Goal: Transaction & Acquisition: Purchase product/service

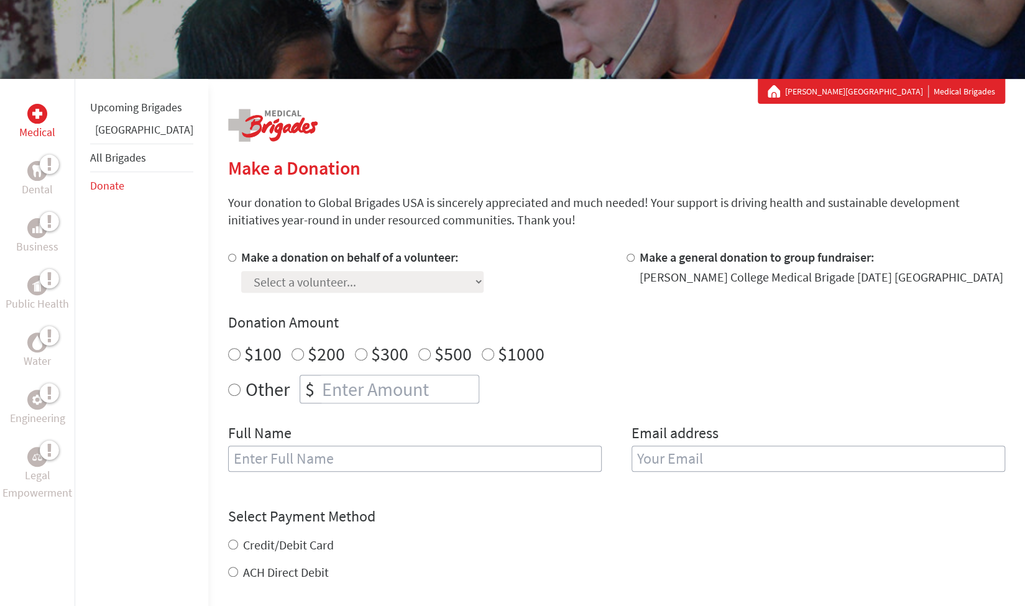
scroll to position [159, 0]
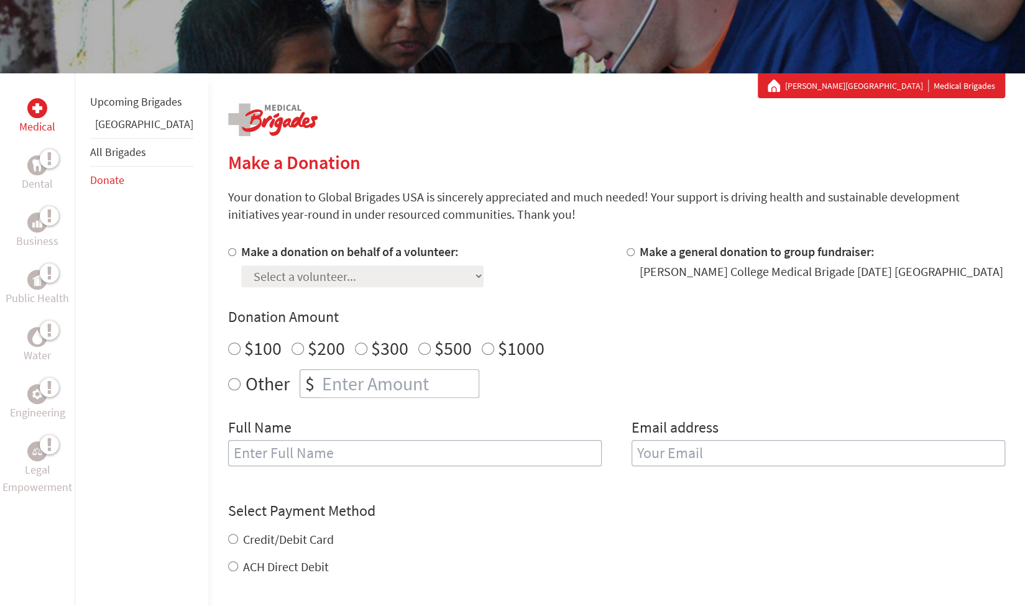
click at [228, 257] on div at bounding box center [234, 265] width 13 height 44
click at [228, 252] on input "Make a donation on behalf of a volunteer:" at bounding box center [232, 252] width 8 height 8
radio input "true"
click at [368, 272] on select "Select a volunteer... [PERSON_NAME] De La [PERSON_NAME] Ama [PERSON_NAME] [PERS…" at bounding box center [362, 277] width 243 height 22
click at [535, 297] on div "Make a donation on behalf of a volunteer: Select a volunteer... [PERSON_NAME] D…" at bounding box center [616, 362] width 777 height 238
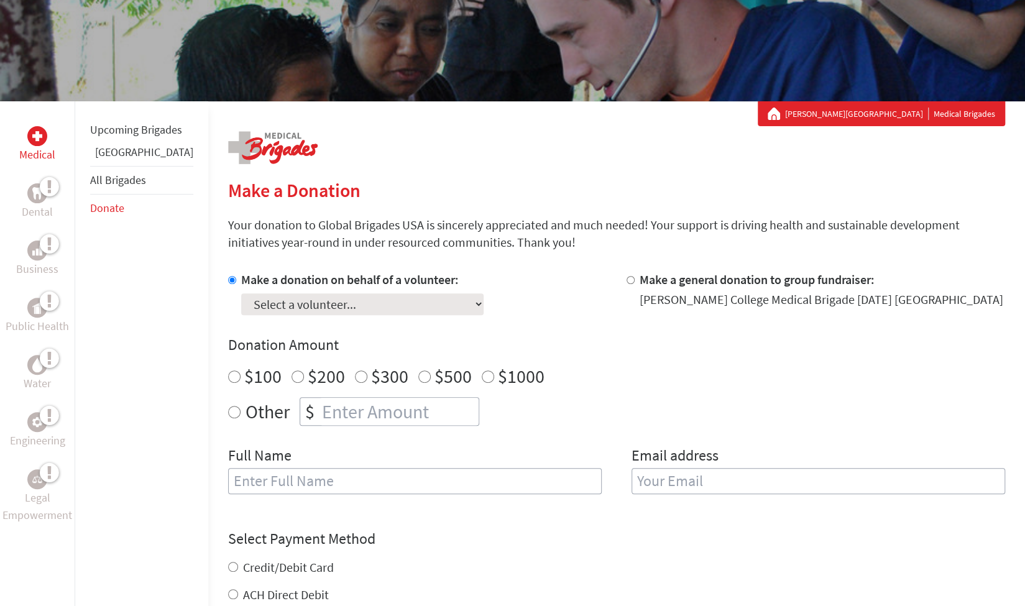
scroll to position [127, 0]
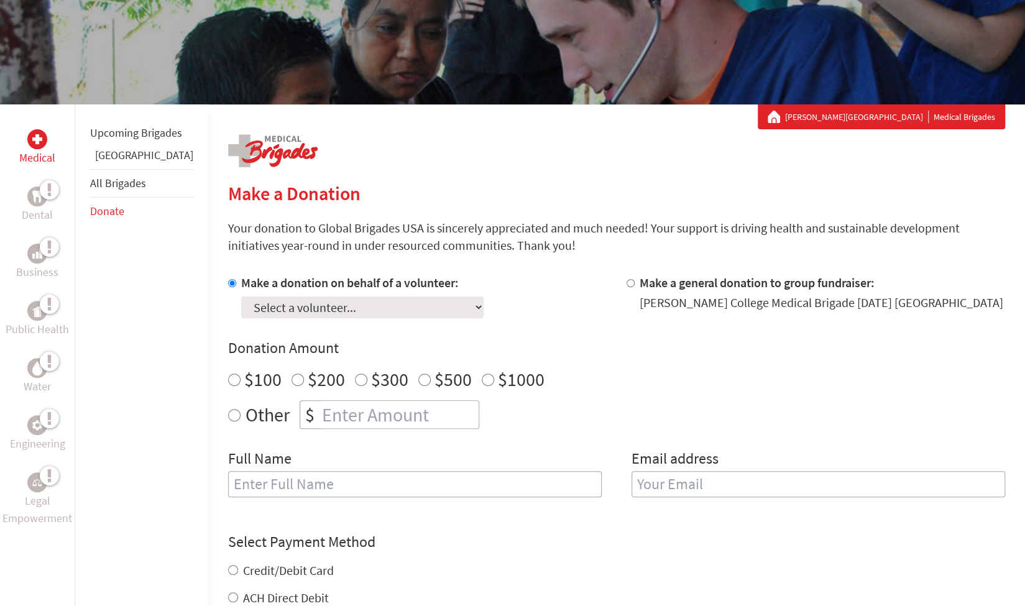
click at [627, 277] on div at bounding box center [633, 296] width 13 height 44
click at [627, 282] on input "Make a general donation to group fundraiser:" at bounding box center [631, 283] width 8 height 8
radio input "true"
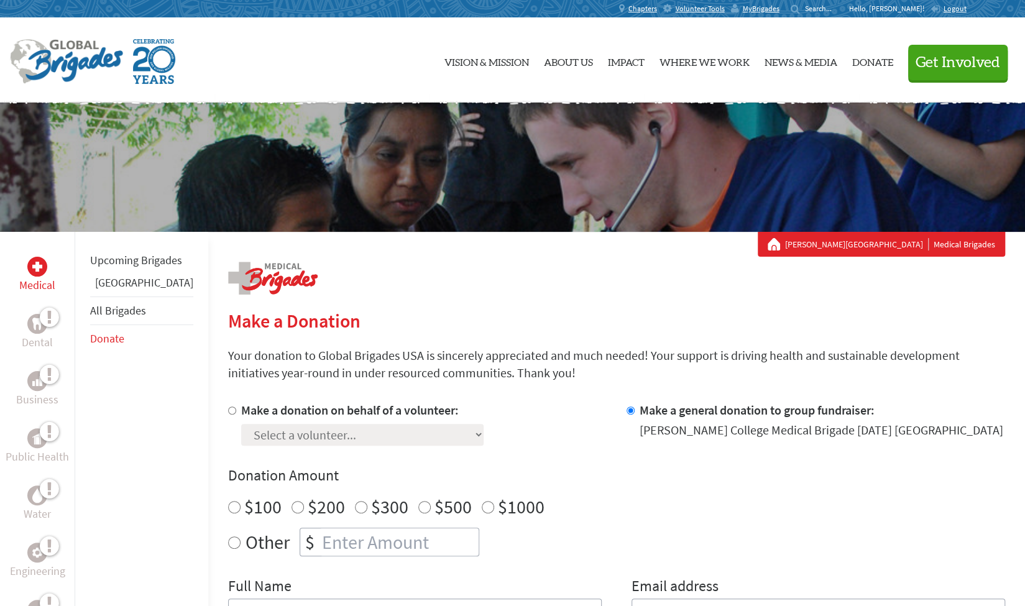
scroll to position [2, 0]
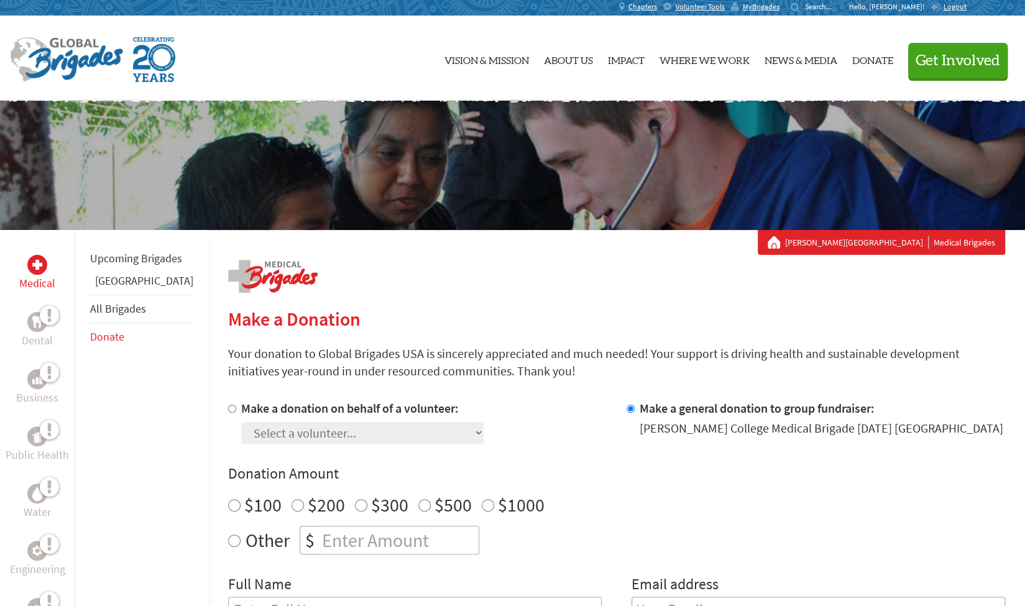
click at [122, 316] on link "All Brigades" at bounding box center [118, 309] width 56 height 14
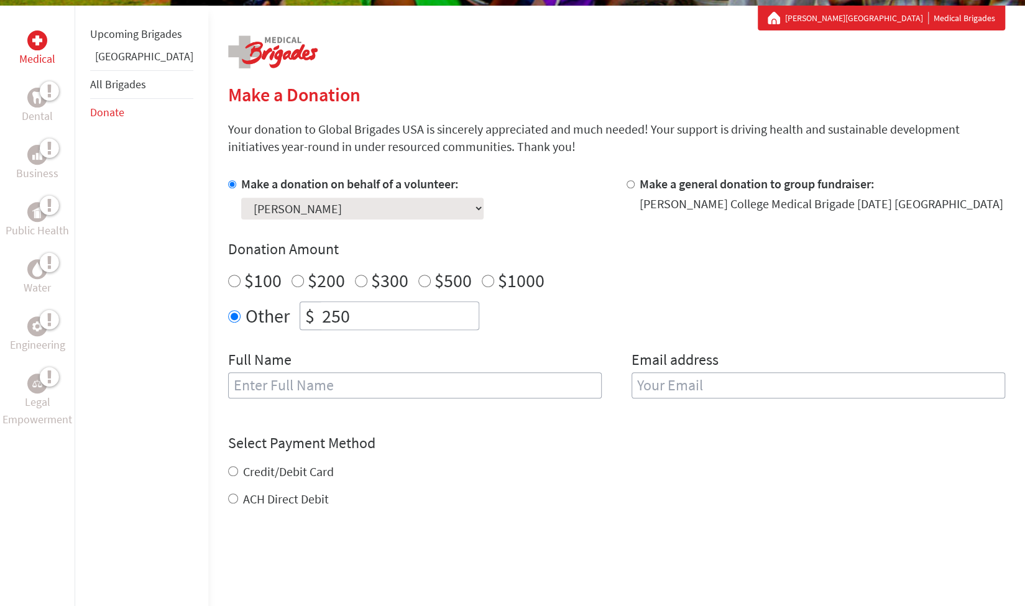
scroll to position [228, 0]
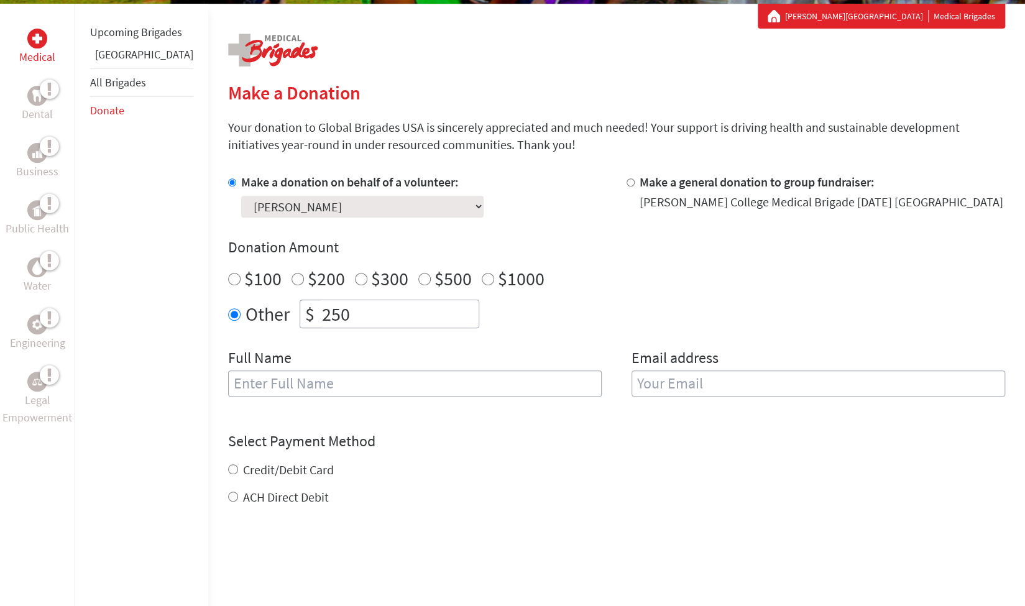
click at [392, 386] on input "text" at bounding box center [415, 384] width 374 height 26
click at [698, 382] on input "email" at bounding box center [819, 384] width 374 height 26
click at [346, 387] on input "[PERSON_NAME]" at bounding box center [415, 384] width 374 height 26
type input "[PERSON_NAME]"
click at [637, 372] on input "email" at bounding box center [819, 384] width 374 height 26
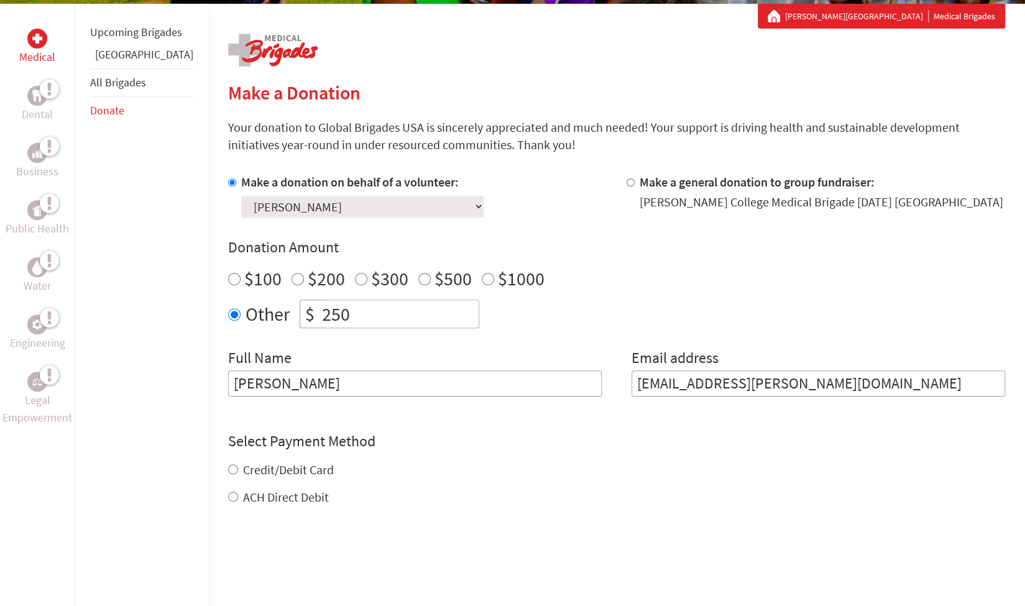
type input "[EMAIL_ADDRESS][PERSON_NAME][DOMAIN_NAME]"
click at [545, 461] on div "Credit/Debit Card" at bounding box center [616, 469] width 777 height 17
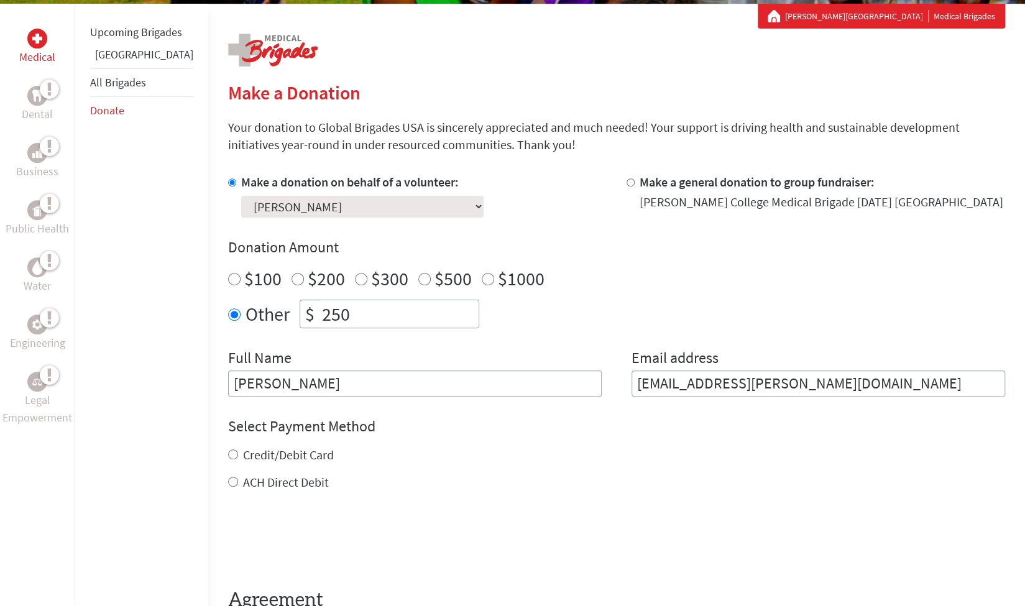
scroll to position [313, 0]
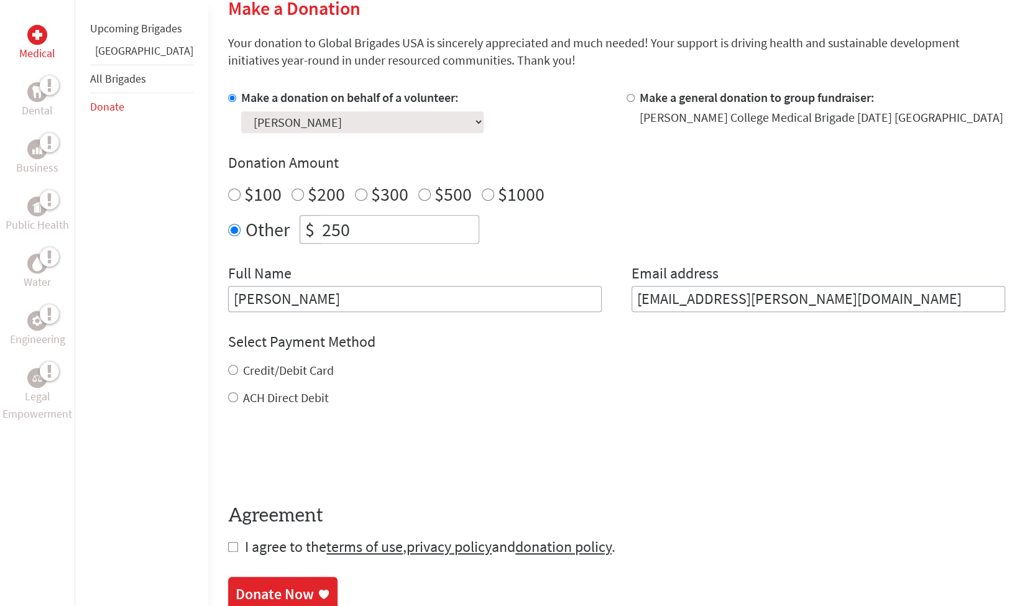
click at [228, 370] on input "Credit/Debit Card" at bounding box center [233, 370] width 10 height 10
radio input "true"
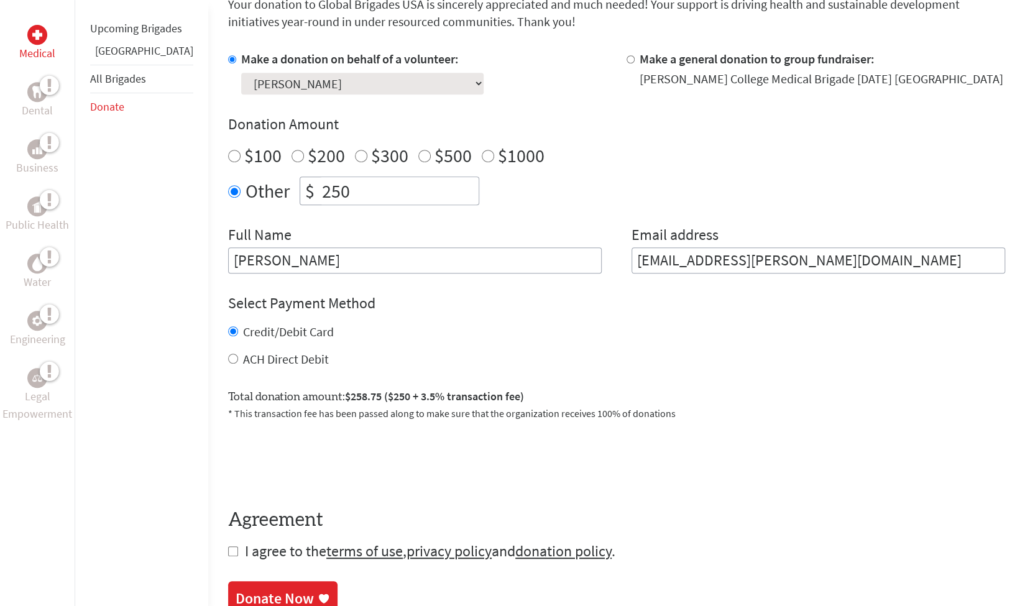
scroll to position [353, 0]
click at [228, 353] on input "ACH Direct Debit" at bounding box center [233, 358] width 10 height 10
radio input "true"
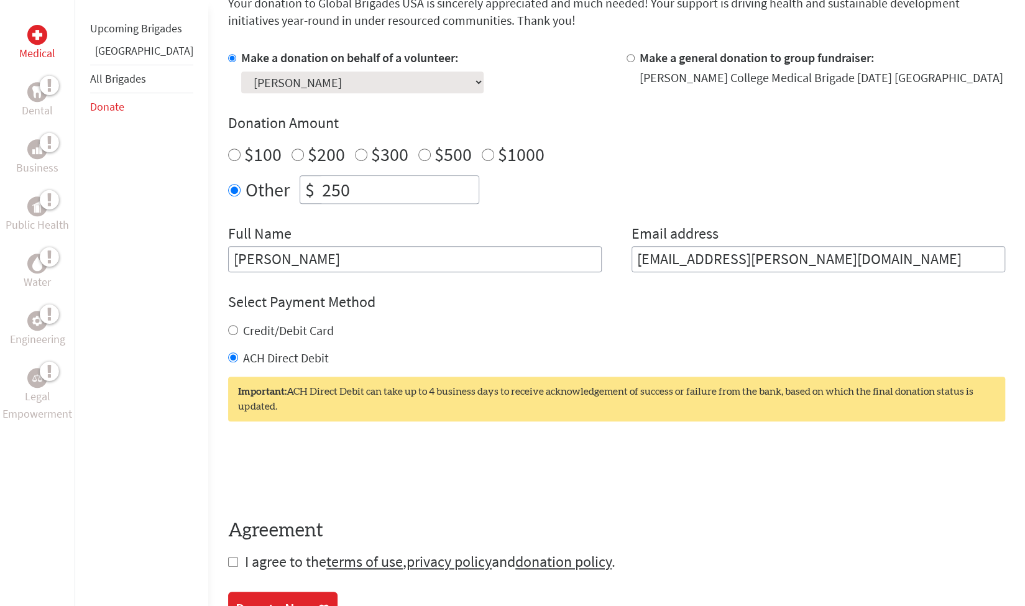
click at [228, 331] on div "Credit/Debit Card" at bounding box center [616, 330] width 777 height 17
click at [228, 331] on input "Credit/Debit Card" at bounding box center [233, 330] width 10 height 10
radio input "true"
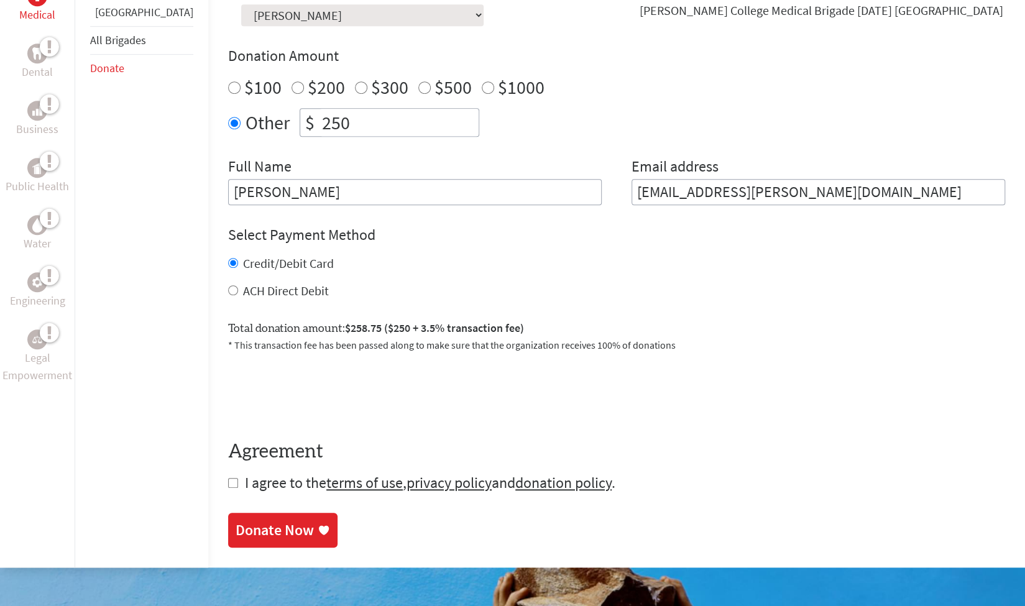
scroll to position [427, 0]
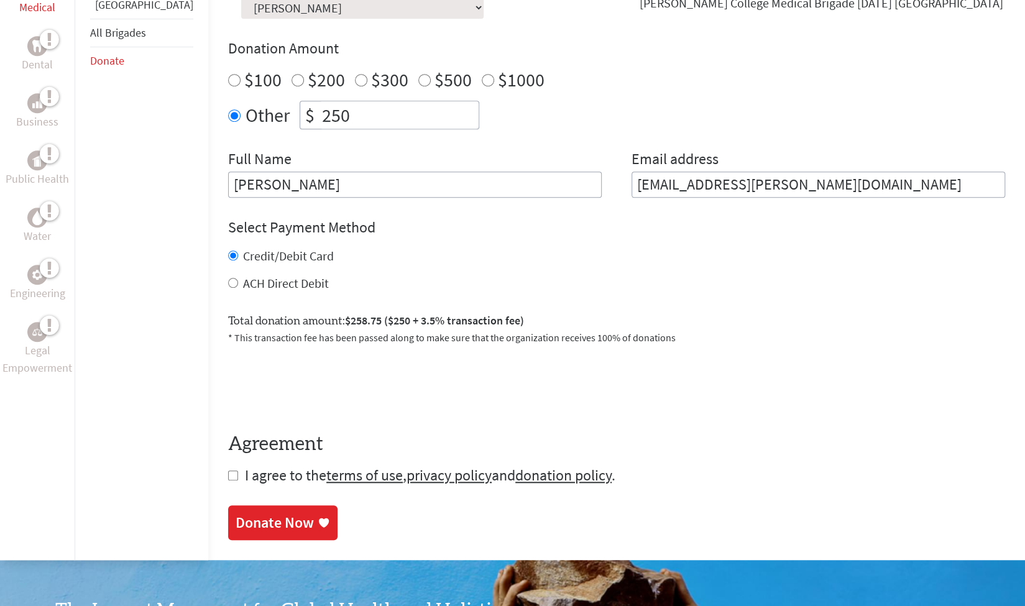
click at [228, 476] on input "checkbox" at bounding box center [233, 476] width 10 height 10
checkbox input "true"
click at [265, 520] on div "Donate Now" at bounding box center [275, 524] width 78 height 20
